Goal: Task Accomplishment & Management: Manage account settings

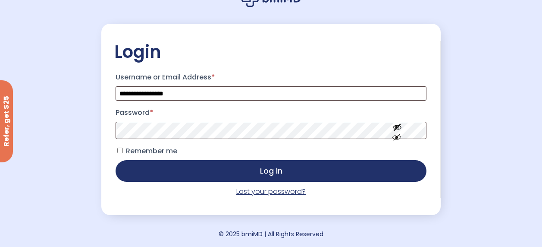
click at [289, 189] on link "Lost your password?" at bounding box center [270, 191] width 69 height 10
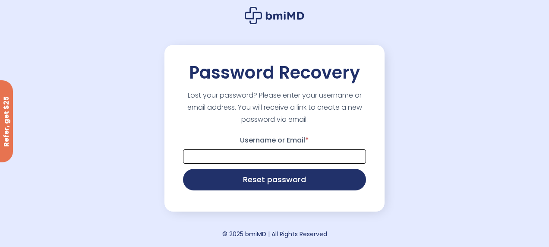
click at [317, 152] on input "Username or Email *" at bounding box center [274, 156] width 183 height 14
type input "**********"
click at [273, 182] on button "Reset password" at bounding box center [274, 180] width 183 height 22
